Goal: Navigation & Orientation: Find specific page/section

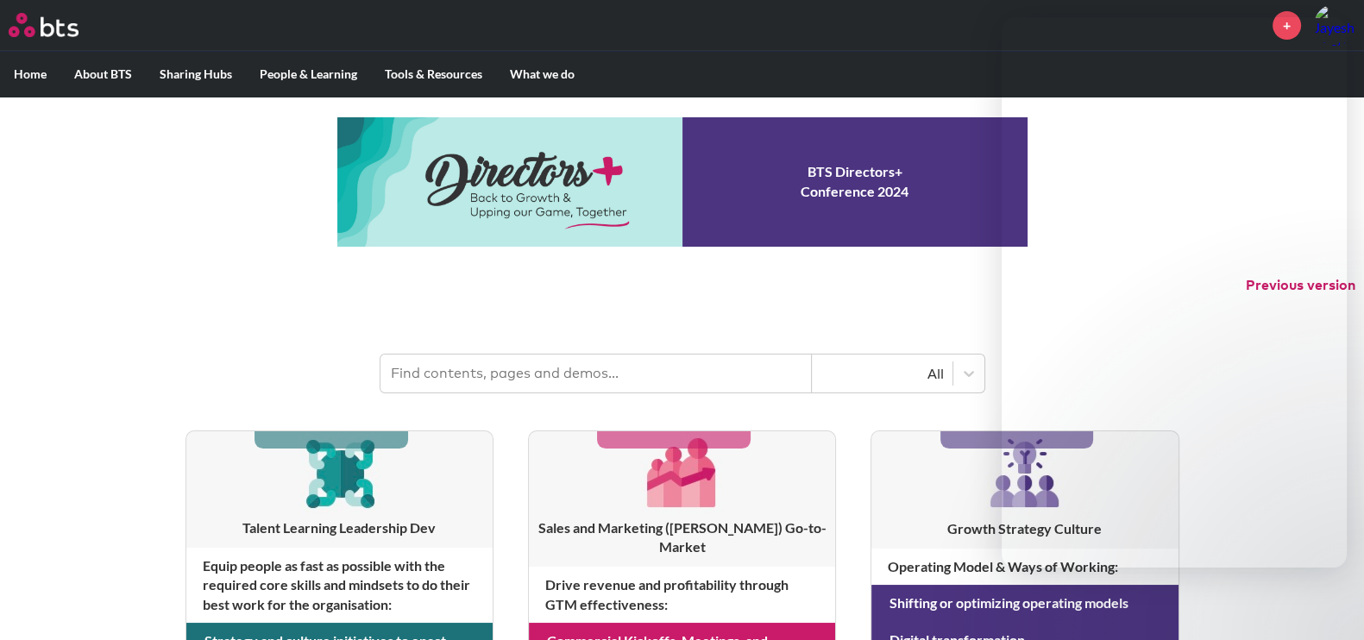
click at [243, 303] on p "Previous version" at bounding box center [682, 285] width 1364 height 36
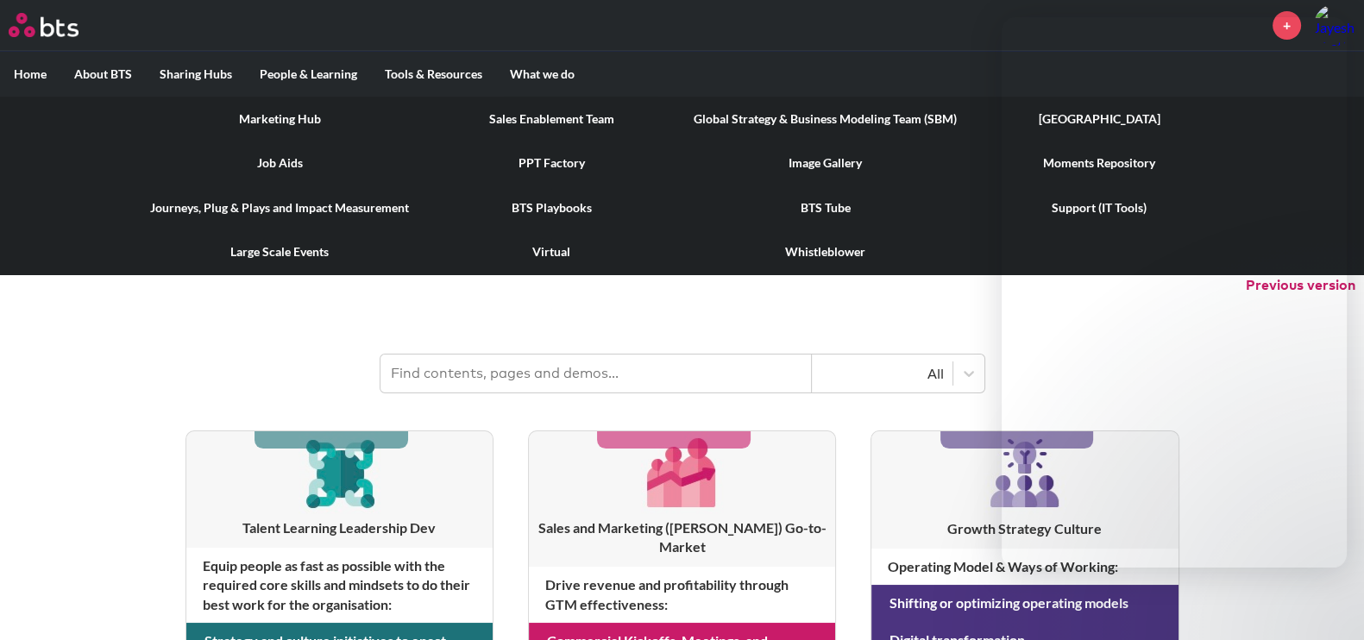
click at [436, 76] on label "Tools & Resources" at bounding box center [433, 74] width 125 height 45
click at [0, 0] on input "Tools & Resources" at bounding box center [0, 0] width 0 height 0
